Goal: Information Seeking & Learning: Learn about a topic

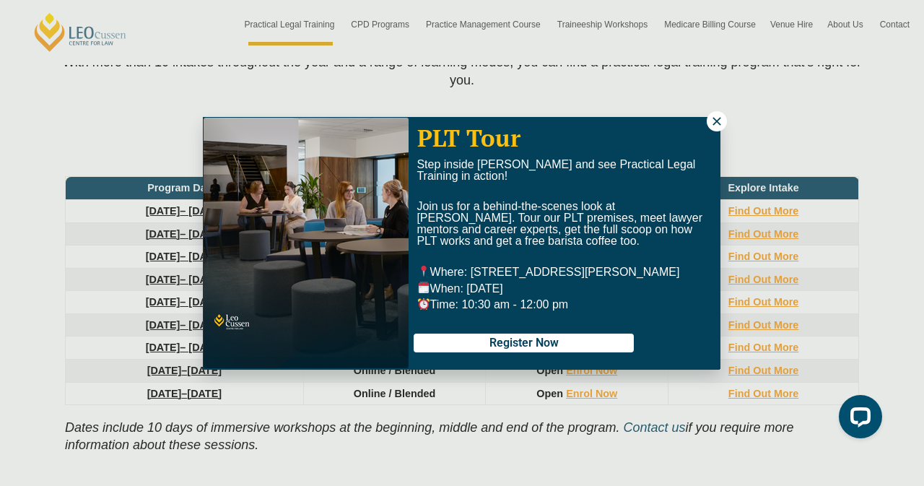
click at [711, 119] on icon at bounding box center [717, 121] width 13 height 13
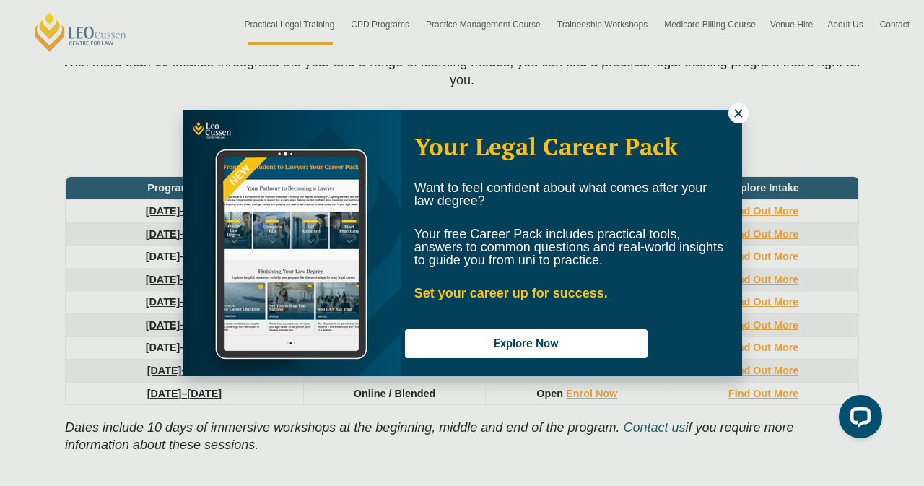
click at [741, 109] on icon at bounding box center [738, 113] width 8 height 8
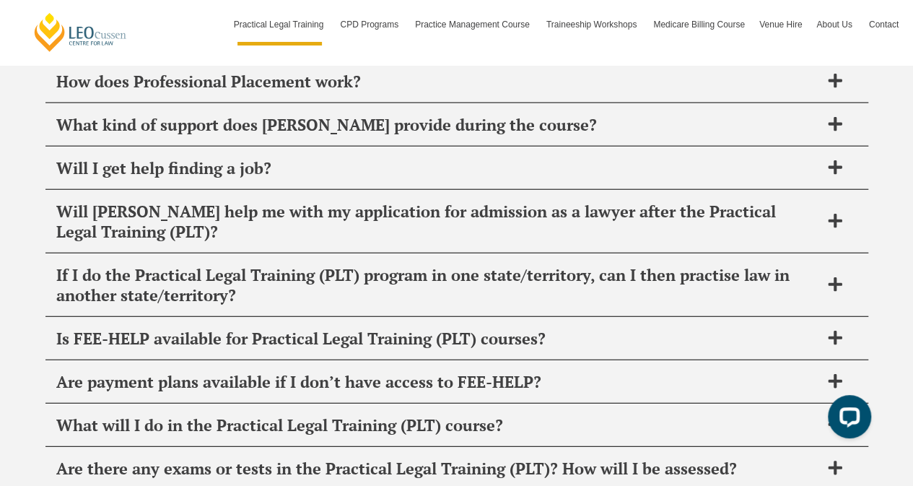
scroll to position [7248, 0]
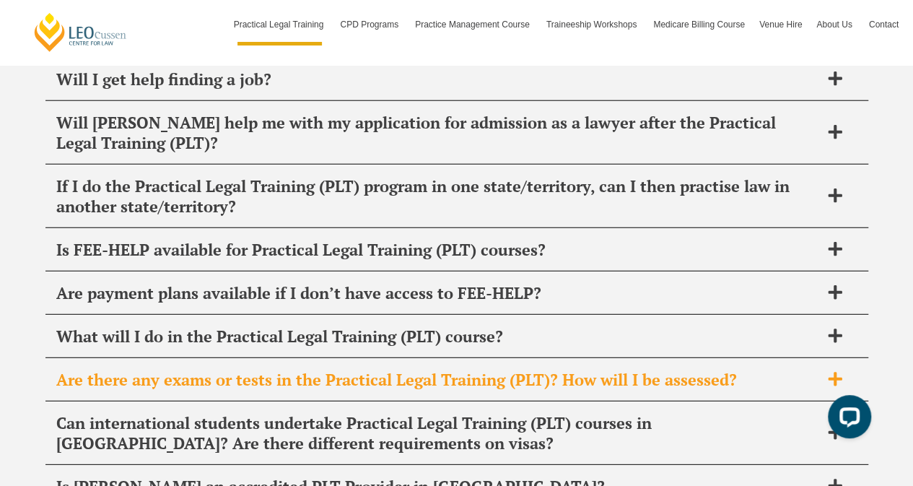
click at [830, 371] on icon at bounding box center [836, 379] width 16 height 16
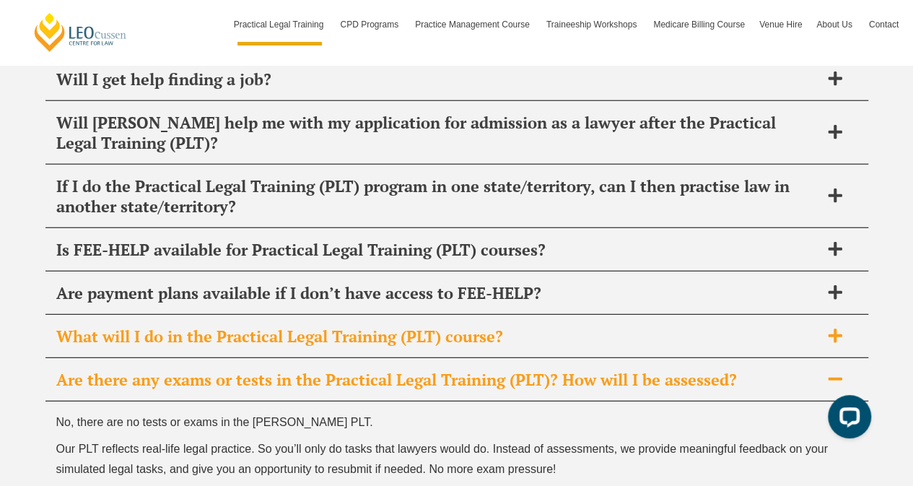
click at [835, 329] on icon at bounding box center [835, 336] width 14 height 14
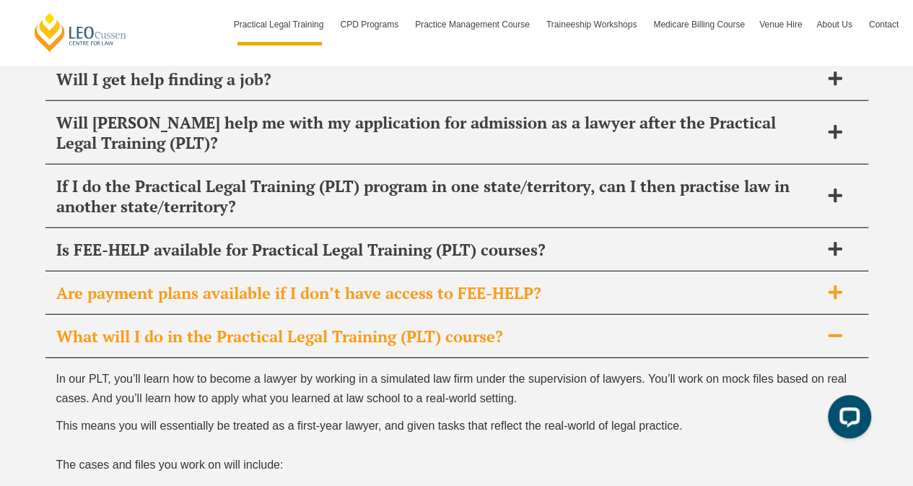
click at [835, 285] on icon at bounding box center [835, 292] width 14 height 14
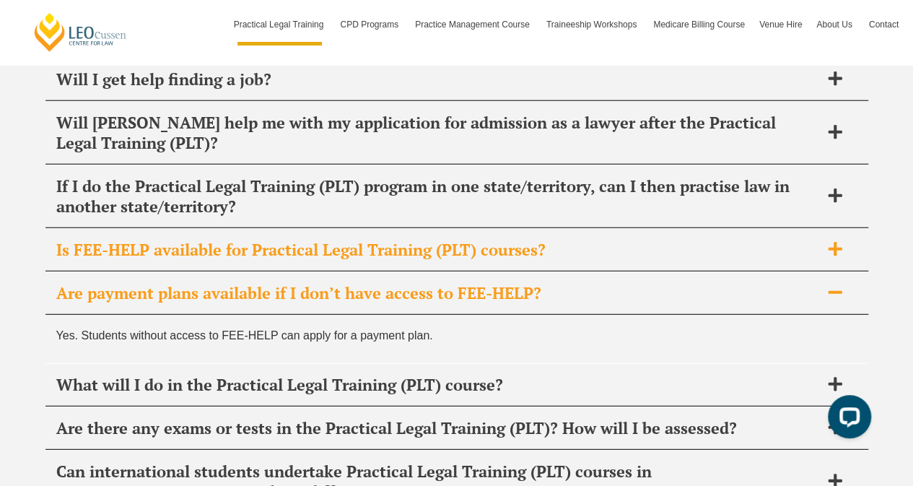
click at [829, 229] on div "Is FEE-HELP available for Practical Legal Training (PLT) courses?" at bounding box center [456, 250] width 823 height 43
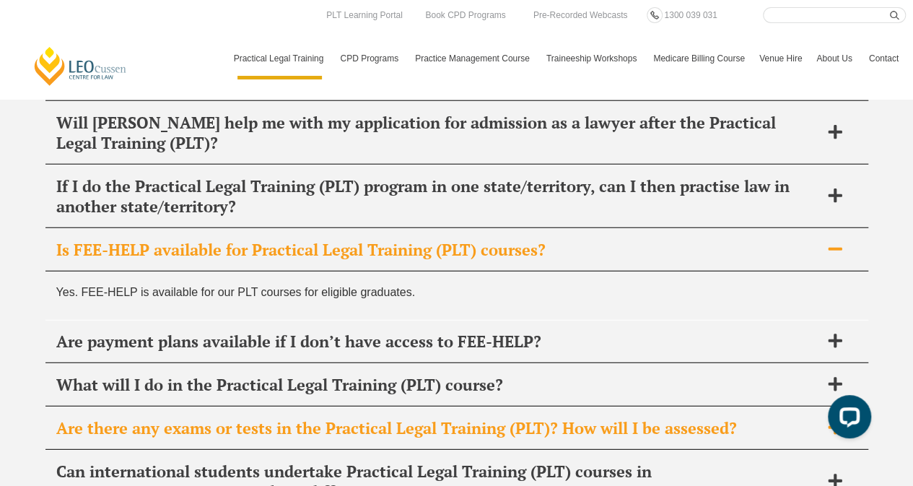
click at [835, 420] on icon at bounding box center [835, 427] width 14 height 14
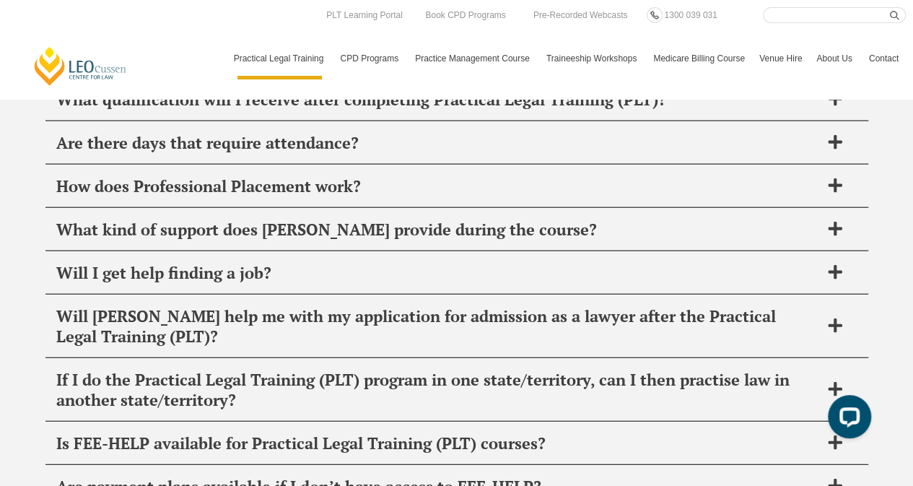
scroll to position [6815, 0]
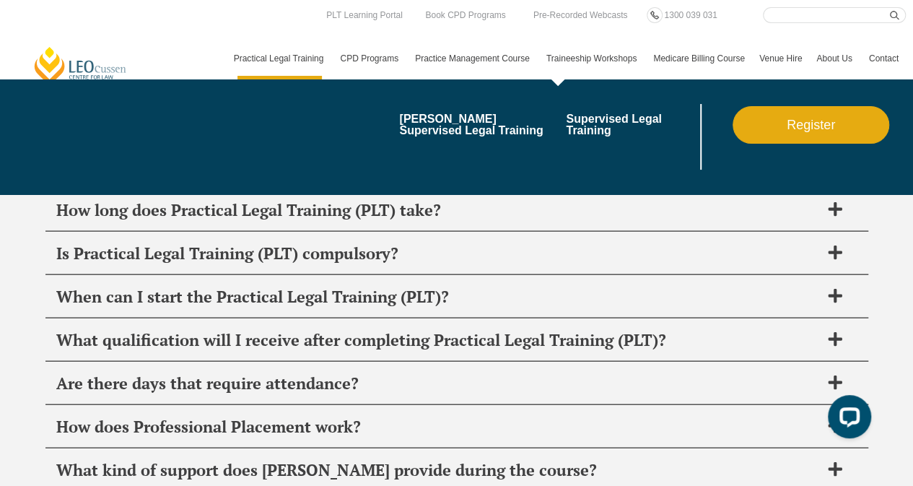
click at [581, 53] on link "Traineeship Workshops" at bounding box center [592, 59] width 107 height 42
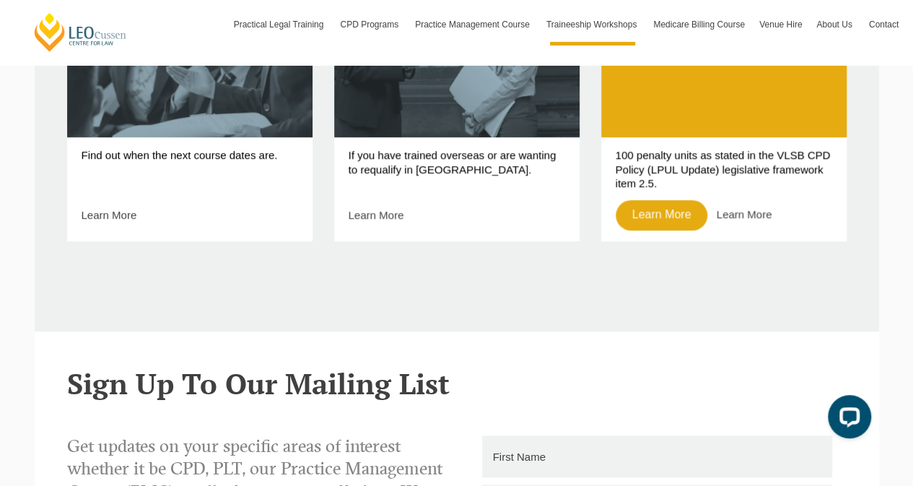
scroll to position [446, 0]
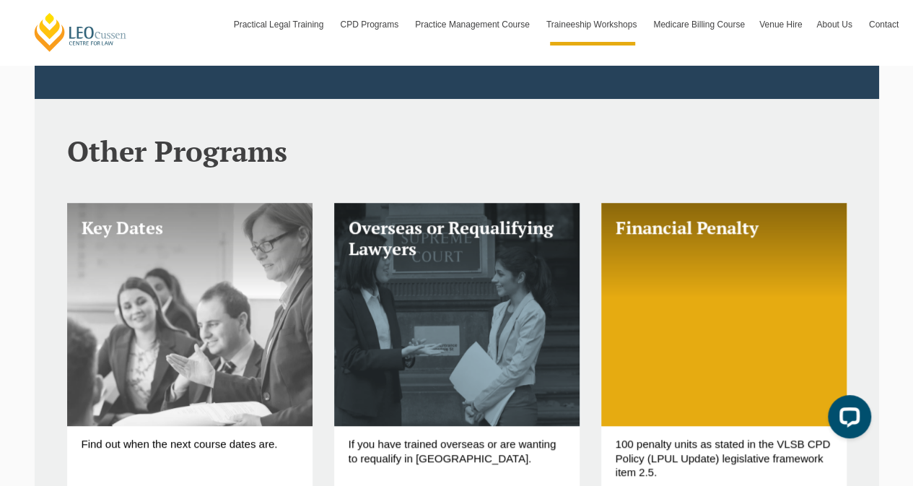
click at [220, 322] on link "Key Dates" at bounding box center [190, 314] width 246 height 223
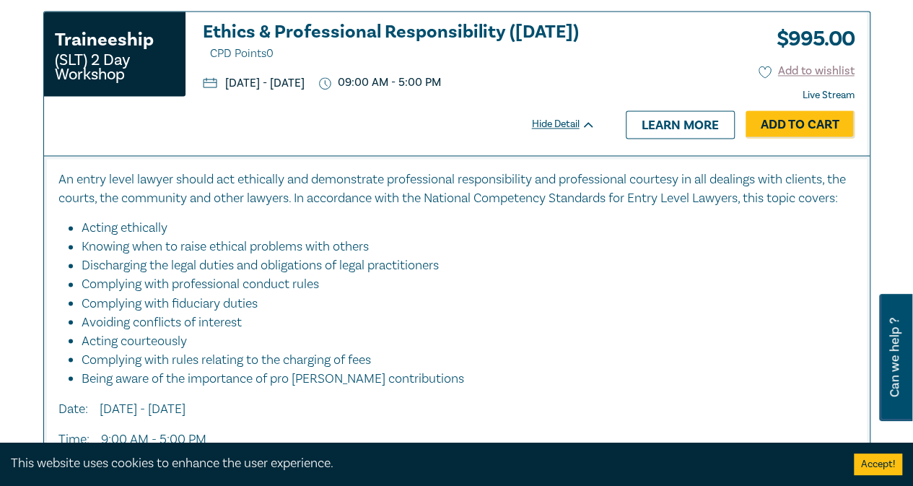
scroll to position [1011, 0]
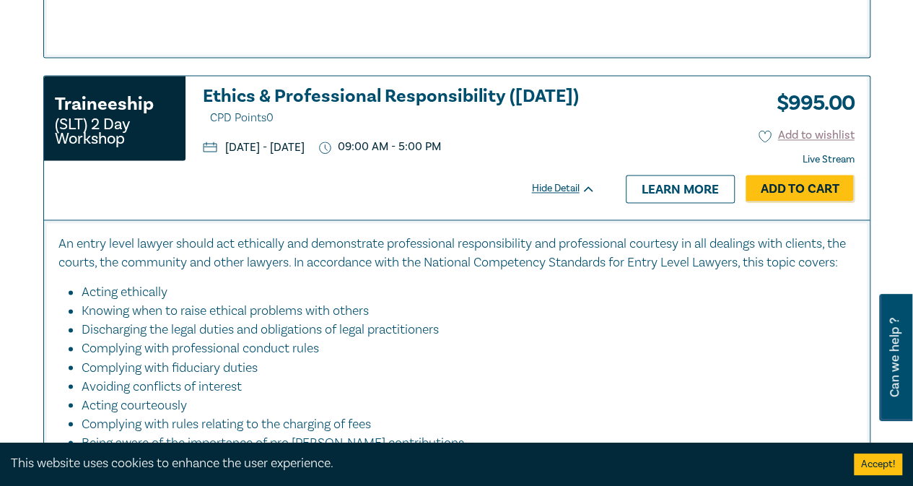
click at [528, 247] on p "An entry level lawyer should act ethically and demonstrate professional respons…" at bounding box center [456, 254] width 797 height 38
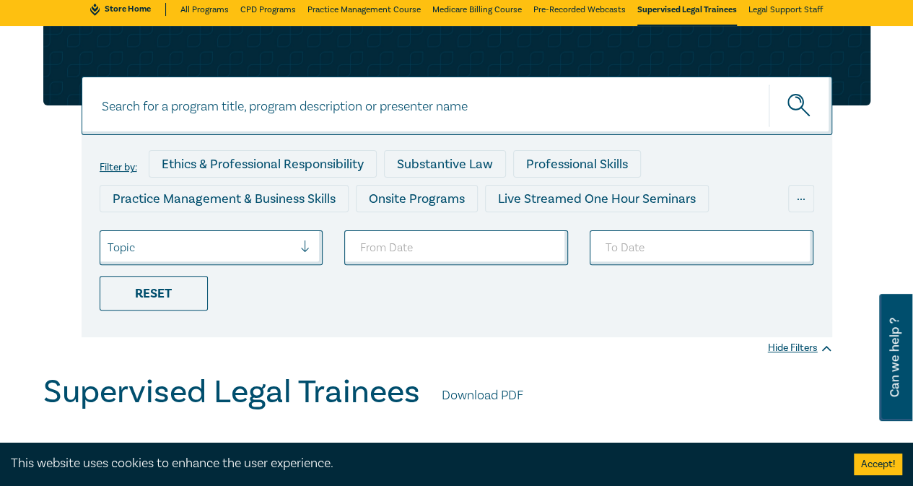
scroll to position [0, 0]
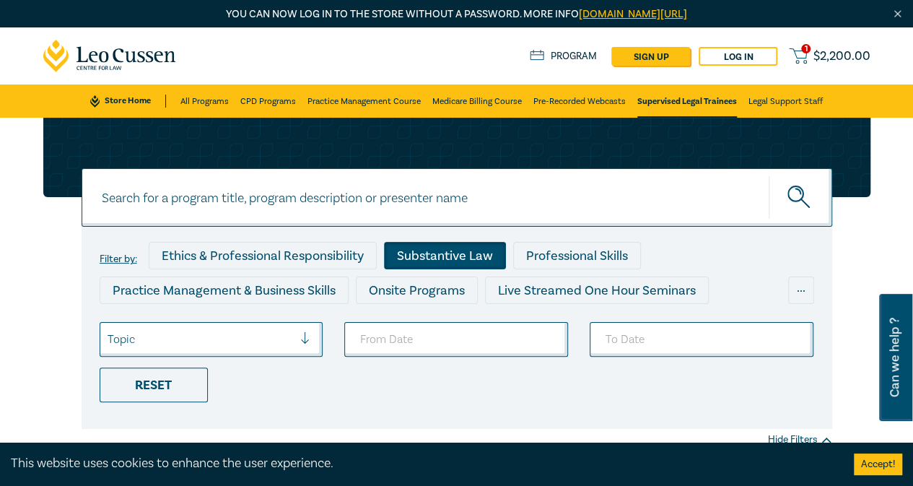
click at [468, 250] on div "Substantive Law" at bounding box center [445, 255] width 122 height 27
click at [470, 100] on link "Medicare Billing Course" at bounding box center [478, 100] width 90 height 33
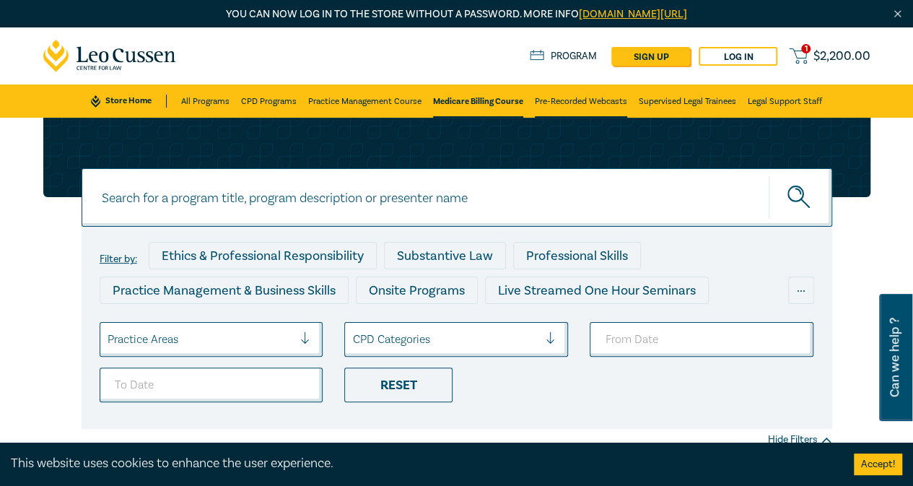
click at [607, 95] on link "Pre-Recorded Webcasts" at bounding box center [581, 100] width 92 height 33
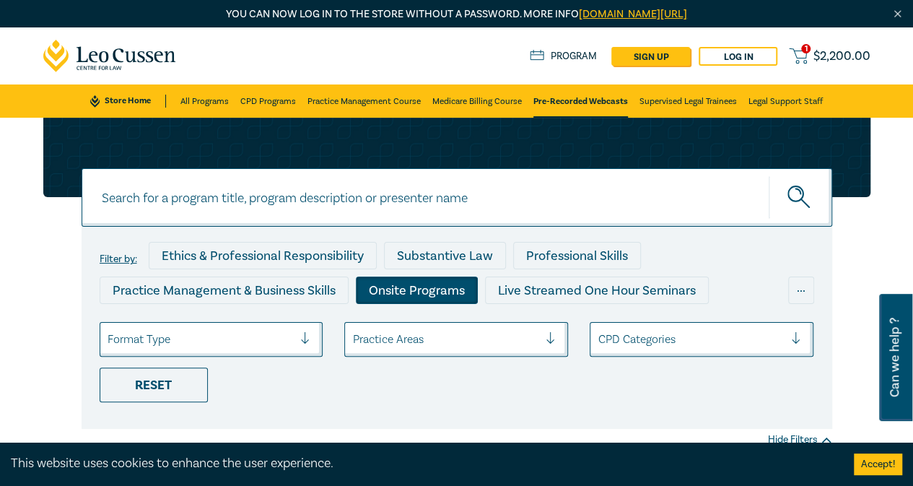
click at [392, 285] on div "Onsite Programs" at bounding box center [417, 290] width 122 height 27
click at [204, 102] on link "All Programs" at bounding box center [205, 100] width 48 height 33
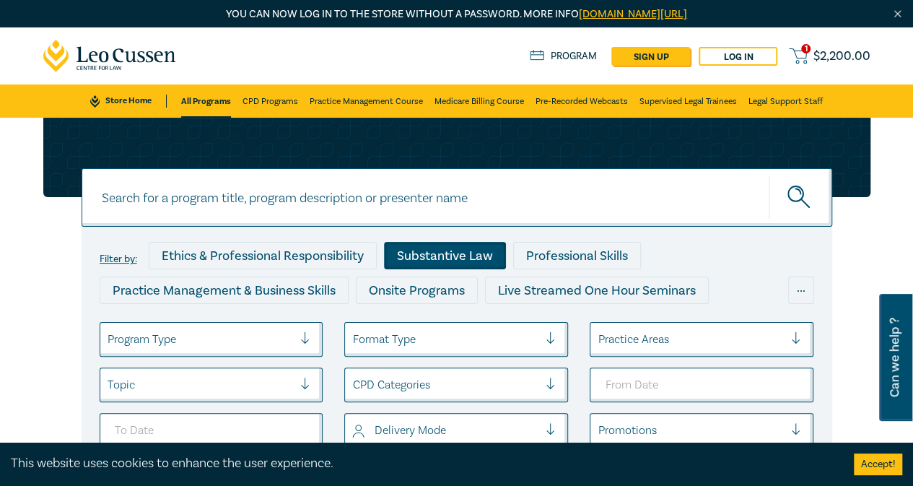
click at [438, 258] on div "Substantive Law" at bounding box center [445, 255] width 122 height 27
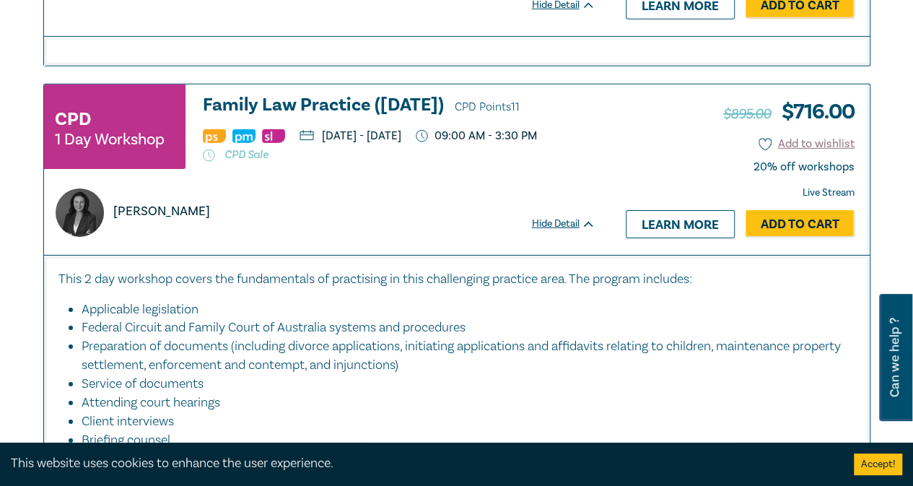
scroll to position [5199, 0]
